Goal: Information Seeking & Learning: Learn about a topic

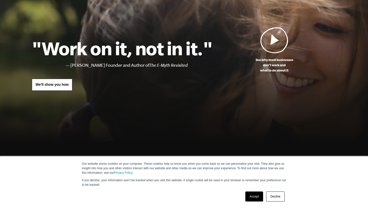
click at [254, 194] on link "Accept" at bounding box center [254, 197] width 18 height 10
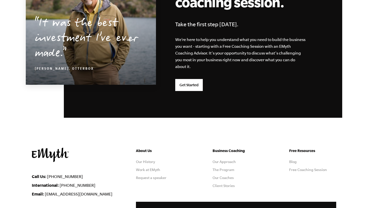
scroll to position [1334, 0]
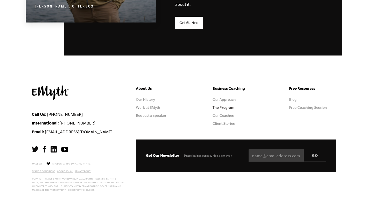
click at [232, 108] on link "The Program" at bounding box center [223, 108] width 22 height 4
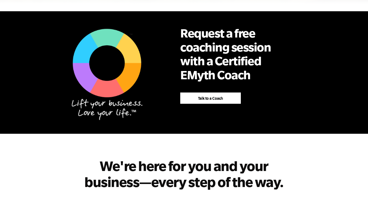
scroll to position [402, 0]
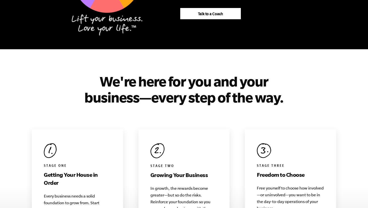
click at [185, 76] on h2 "We're here for you and your business—every step of the way." at bounding box center [184, 89] width 200 height 32
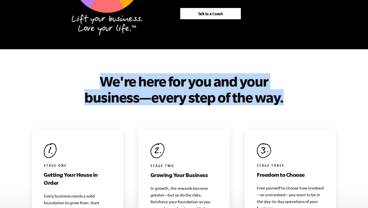
click at [185, 76] on h2 "We're here for you and your business—every step of the way." at bounding box center [184, 89] width 200 height 32
copy div "We're here for you and your business—every step of the way."
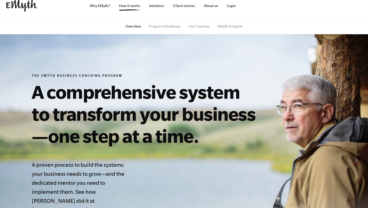
scroll to position [6, 0]
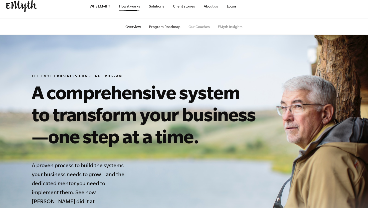
click at [167, 28] on link "Program Roadmap" at bounding box center [165, 27] width 32 height 4
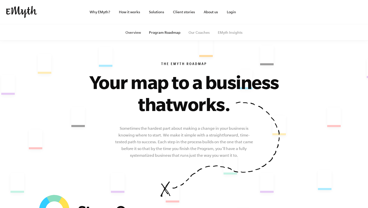
click at [135, 33] on link "Overview" at bounding box center [133, 33] width 16 height 4
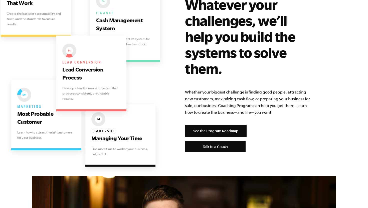
scroll to position [1019, 0]
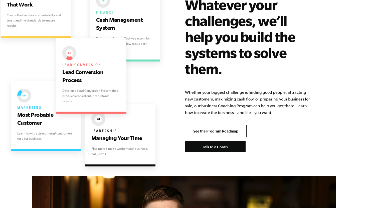
click at [213, 125] on link "See the Program Roadmap" at bounding box center [216, 131] width 62 height 12
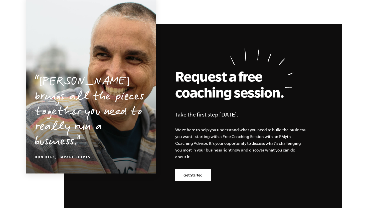
scroll to position [1433, 0]
